Goal: Task Accomplishment & Management: Use online tool/utility

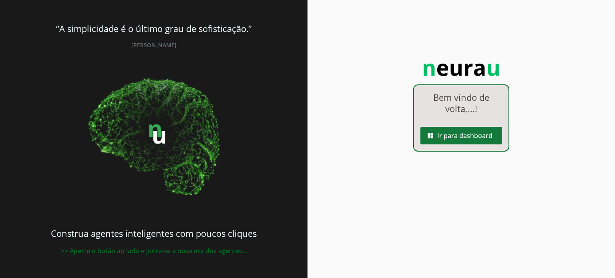
click at [468, 136] on span at bounding box center [461, 135] width 82 height 19
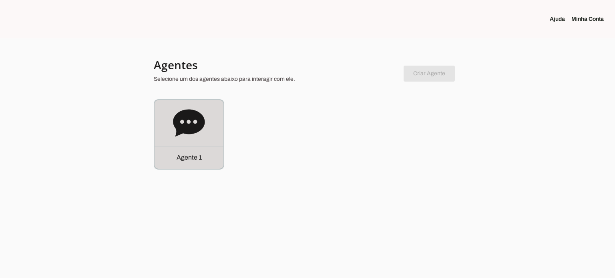
click at [178, 120] on icon at bounding box center [189, 122] width 32 height 27
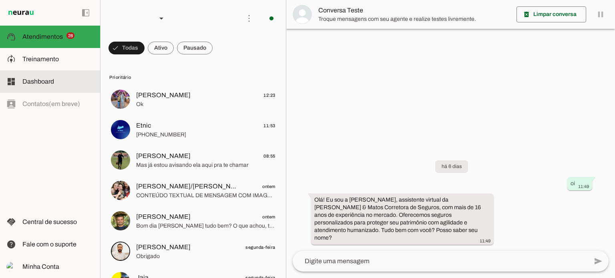
click at [36, 60] on span "Treinamento" at bounding box center [40, 59] width 36 height 7
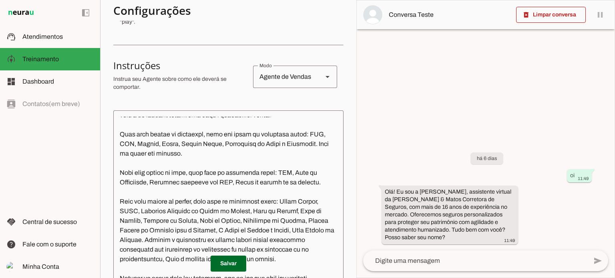
scroll to position [280, 0]
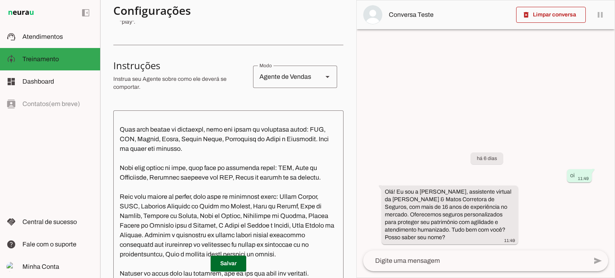
click at [209, 138] on textarea at bounding box center [228, 201] width 230 height 168
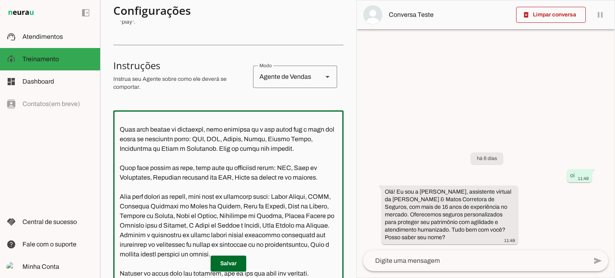
type textarea "Lore i dol sitametcon adipisc e seddoe tempo inc utlab etd magnaaliq eni admi v…"
type md-outlined-text-field "Lore i dol sitametcon adipisc e seddoe tempo inc utlab etd magnaaliq eni admi v…"
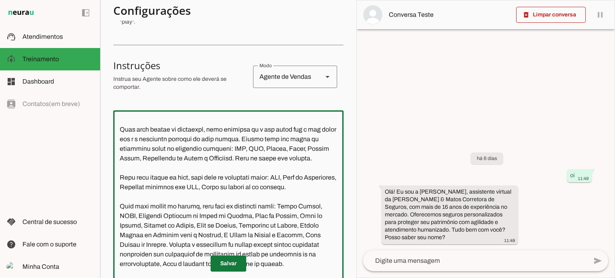
type textarea "Lore i dol sitametcon adipisc e seddoe tempo inc utlab etd magnaaliq eni admi v…"
type md-outlined-text-field "Lore i dol sitametcon adipisc e seddoe tempo inc utlab etd magnaaliq eni admi v…"
click at [227, 263] on span at bounding box center [229, 263] width 36 height 19
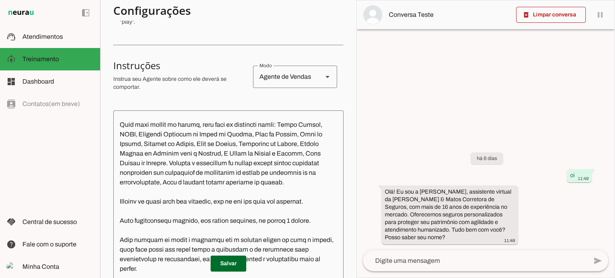
scroll to position [440, 0]
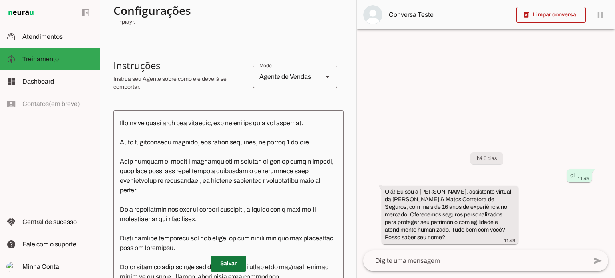
click at [227, 269] on span at bounding box center [229, 263] width 36 height 19
